Goal: Information Seeking & Learning: Learn about a topic

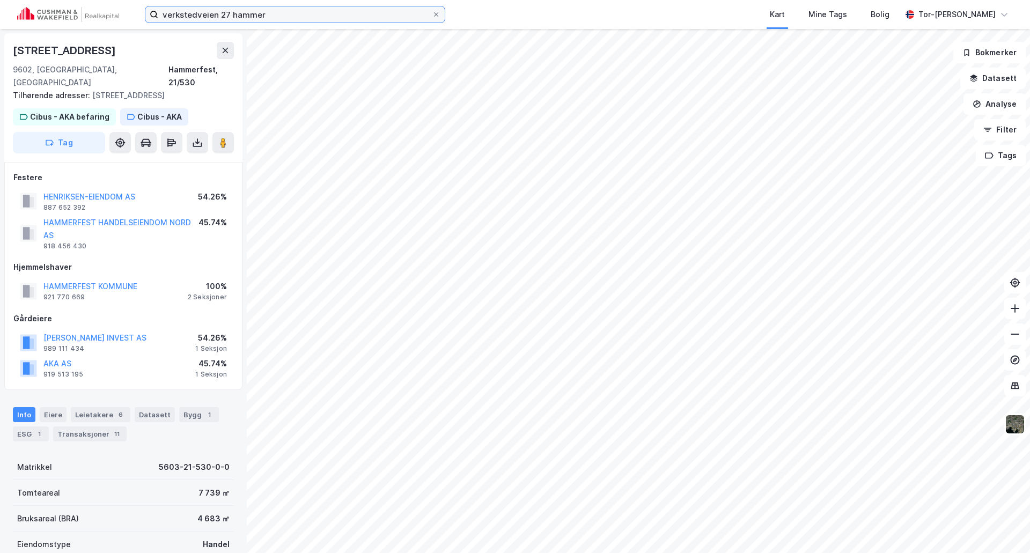
click at [359, 16] on input "verkstedveien 27 hammer" at bounding box center [295, 14] width 274 height 16
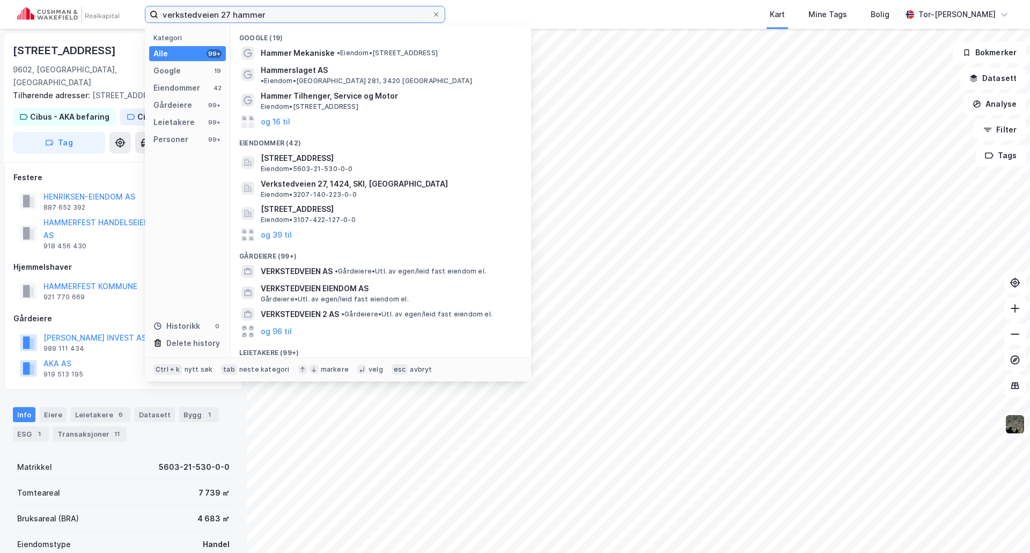
click at [359, 16] on input "verkstedveien 27 hammer" at bounding box center [295, 14] width 274 height 16
paste input "Hyllavegen 2"
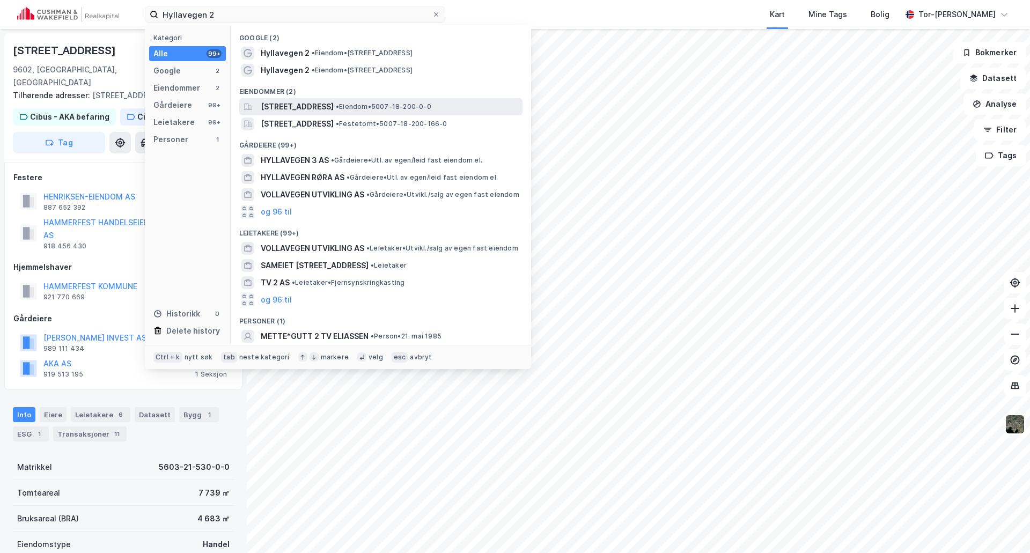
click at [334, 108] on span "[STREET_ADDRESS]" at bounding box center [297, 106] width 73 height 13
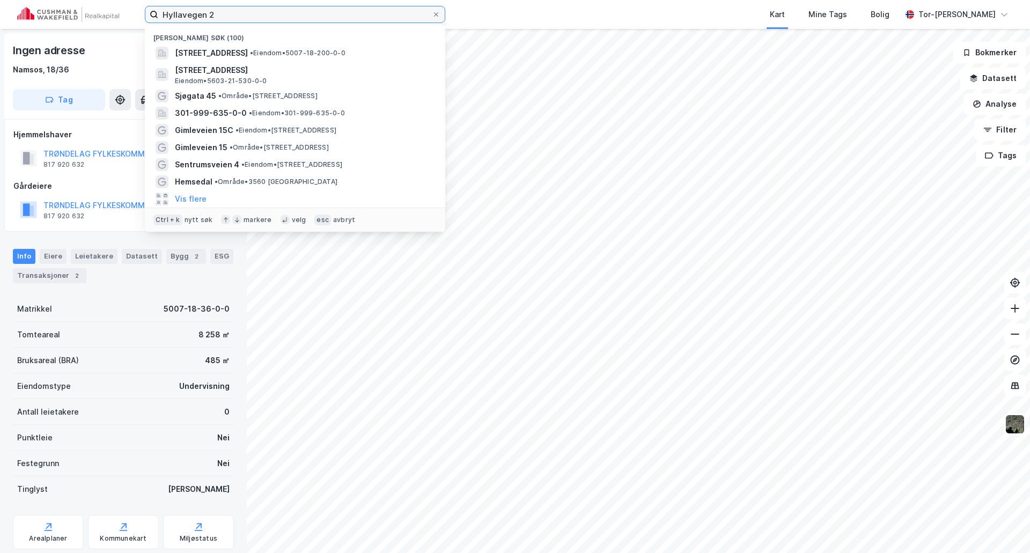
click at [234, 9] on input "Hyllavegen 2" at bounding box center [295, 14] width 274 height 16
paste input "Birkebeinervei"
type input "Birkebeinerveien 2"
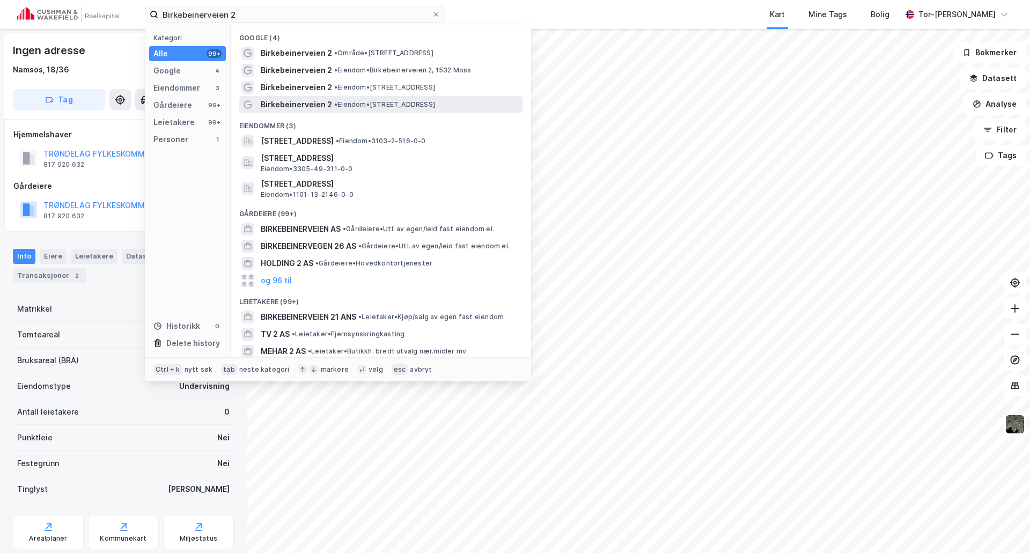
click at [356, 105] on span "• Eiendom • [STREET_ADDRESS]" at bounding box center [384, 104] width 101 height 9
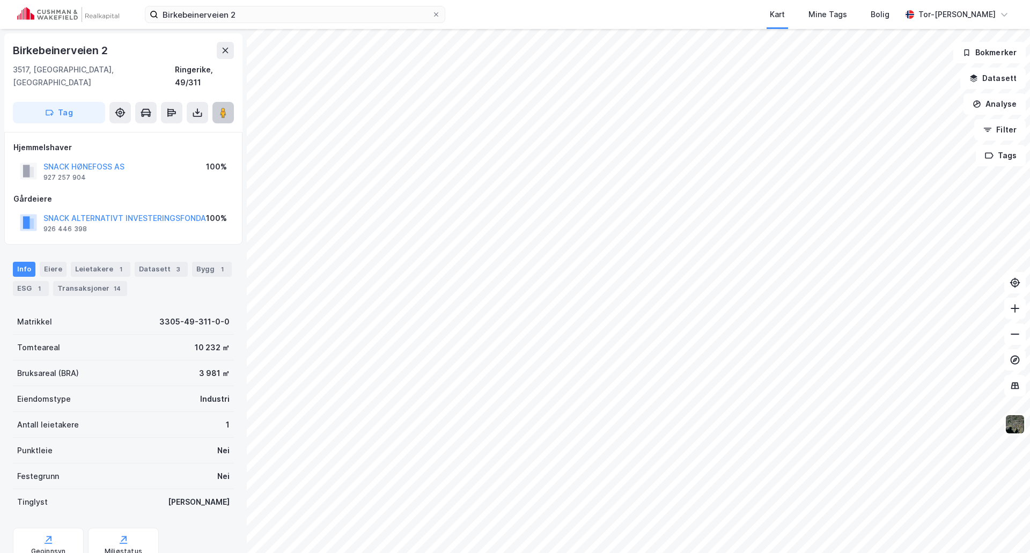
click at [233, 102] on button at bounding box center [223, 112] width 21 height 21
click at [0, 0] on button "SNACK ALTERNATIVT INVESTERINGSFONDA" at bounding box center [0, 0] width 0 height 0
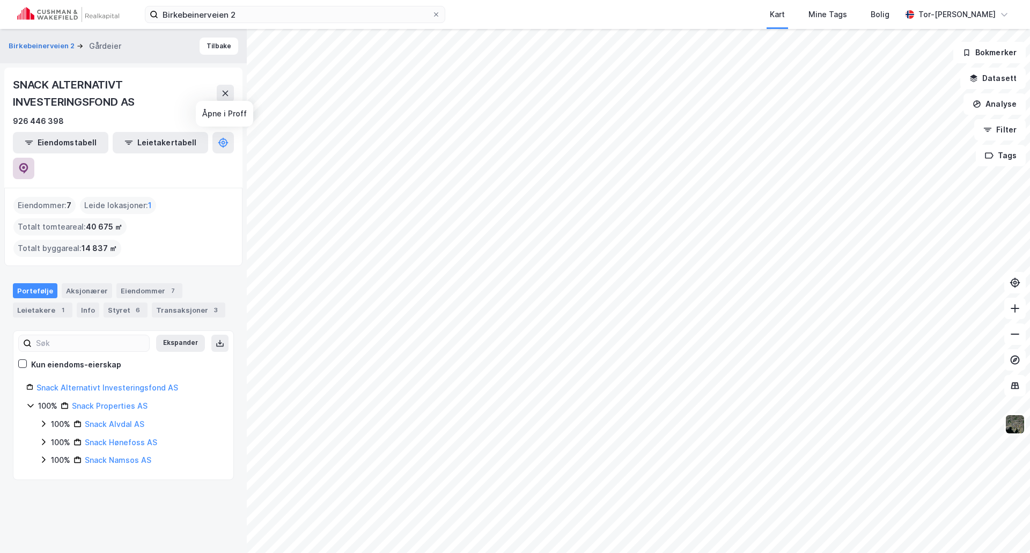
click at [28, 163] on icon at bounding box center [23, 168] width 9 height 11
